Goal: Information Seeking & Learning: Learn about a topic

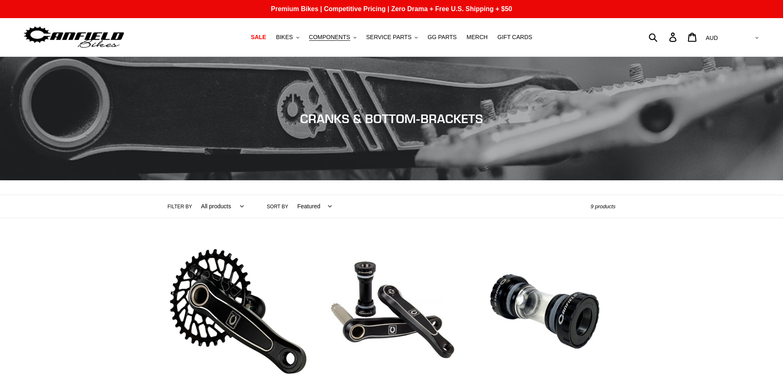
click at [385, 241] on link "Canfield Bikes DH Cranks" at bounding box center [391, 327] width 141 height 173
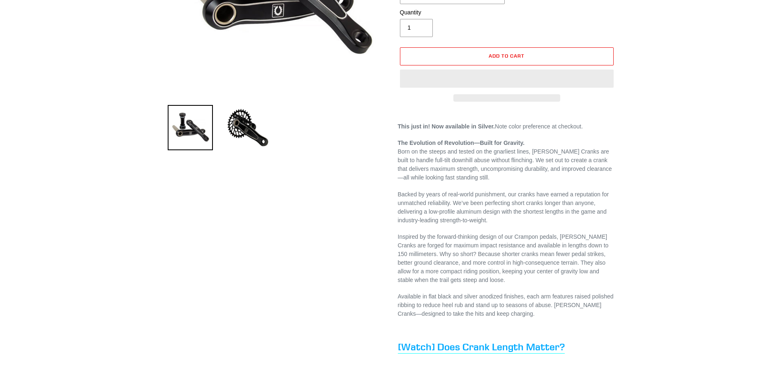
select select "highest-rating"
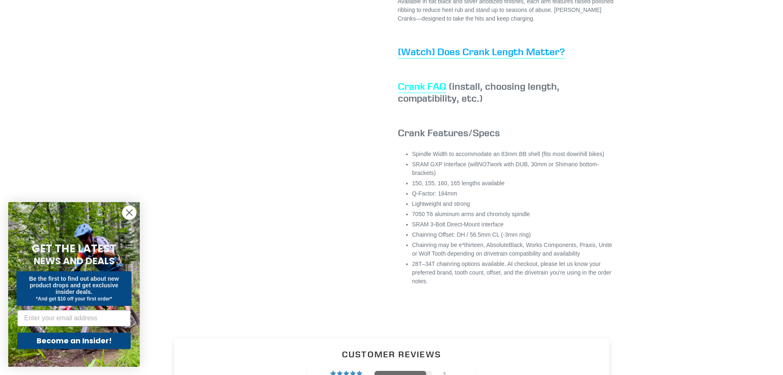
scroll to position [535, 0]
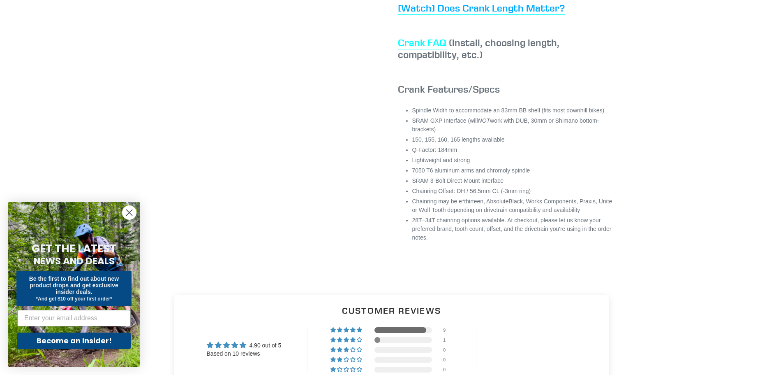
click at [425, 49] on link "Crank FAQ" at bounding box center [422, 42] width 49 height 13
click at [435, 24] on div "This just in! Now available in Silver. Note color preference at checkout. The E…" at bounding box center [507, 29] width 218 height 490
click at [437, 14] on span "[Watch] Does Crank Length Matter?" at bounding box center [481, 8] width 167 height 12
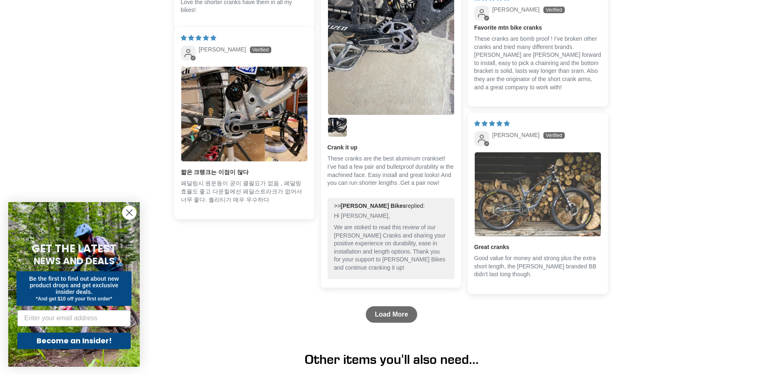
scroll to position [1316, 0]
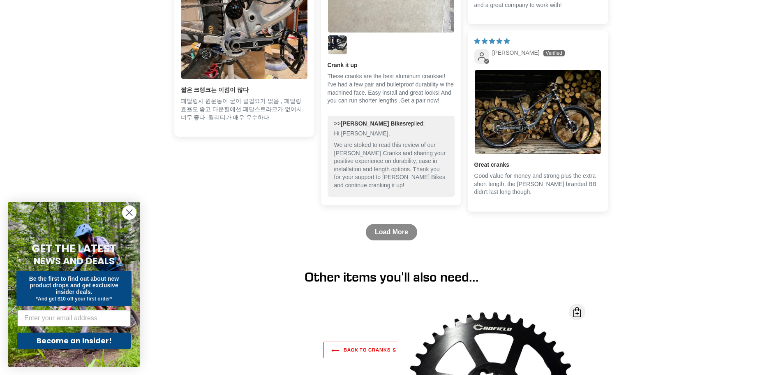
click at [403, 237] on link "Load More" at bounding box center [391, 232] width 51 height 16
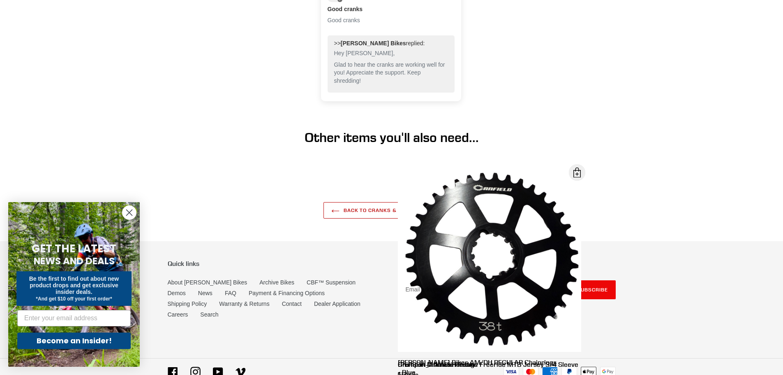
scroll to position [1588, 0]
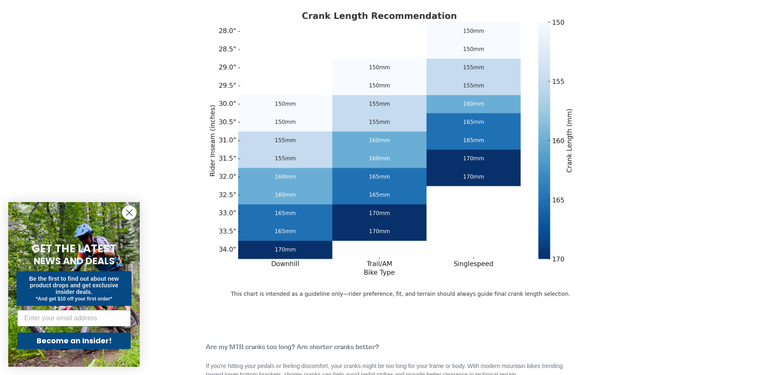
scroll to position [247, 0]
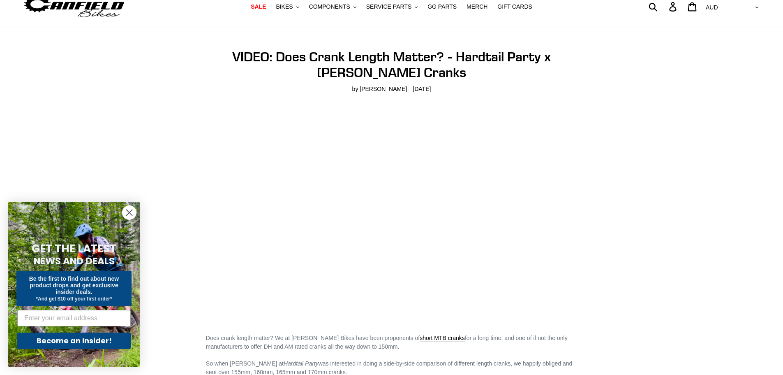
scroll to position [82, 0]
